Goal: Task Accomplishment & Management: Manage account settings

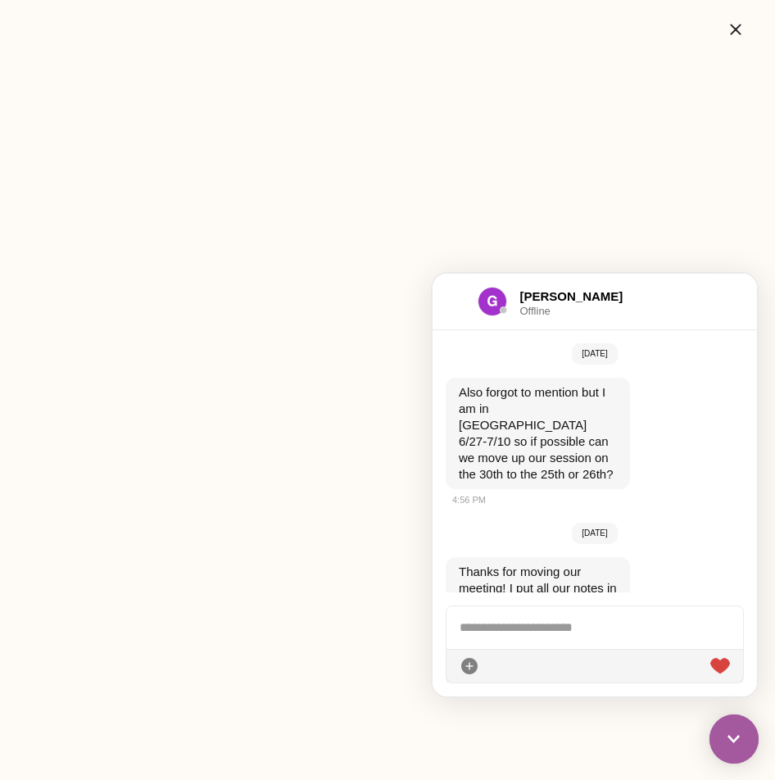
scroll to position [3901, 0]
